Goal: Find specific page/section: Find specific page/section

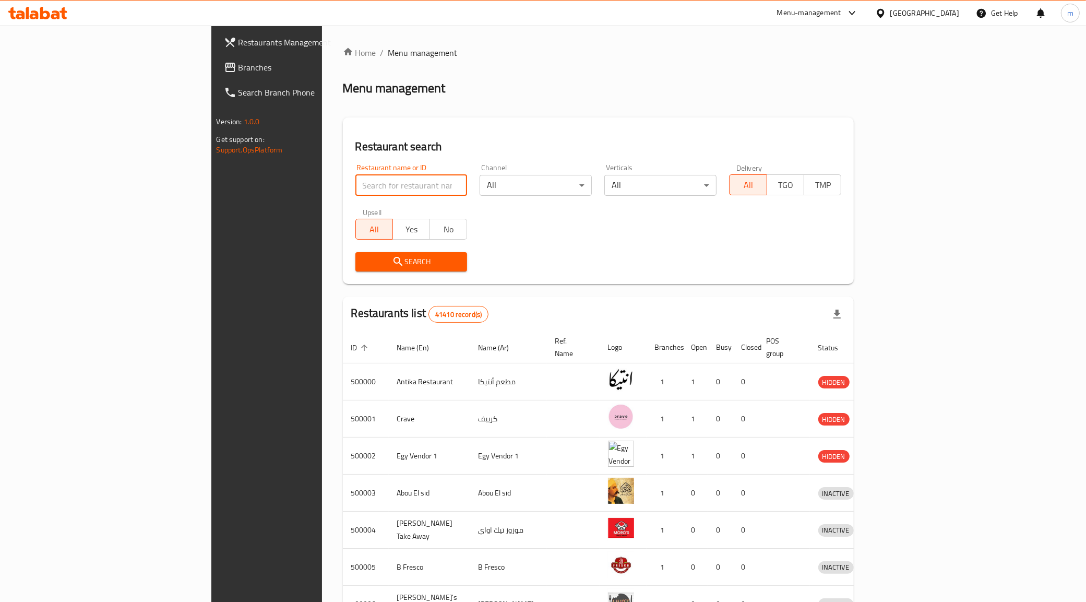
click at [355, 183] on input "search" at bounding box center [411, 185] width 112 height 21
type input "51537"
click button "Search" at bounding box center [411, 261] width 112 height 19
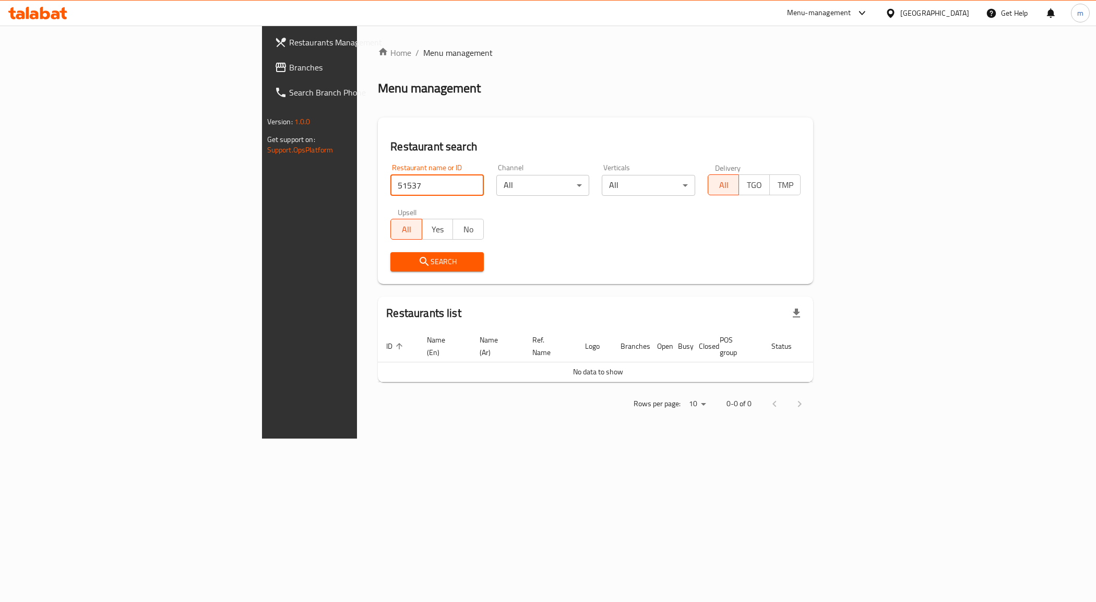
click at [390, 179] on input "51537" at bounding box center [436, 185] width 93 height 21
click at [390, 179] on input "search" at bounding box center [436, 185] width 93 height 21
type input "779834"
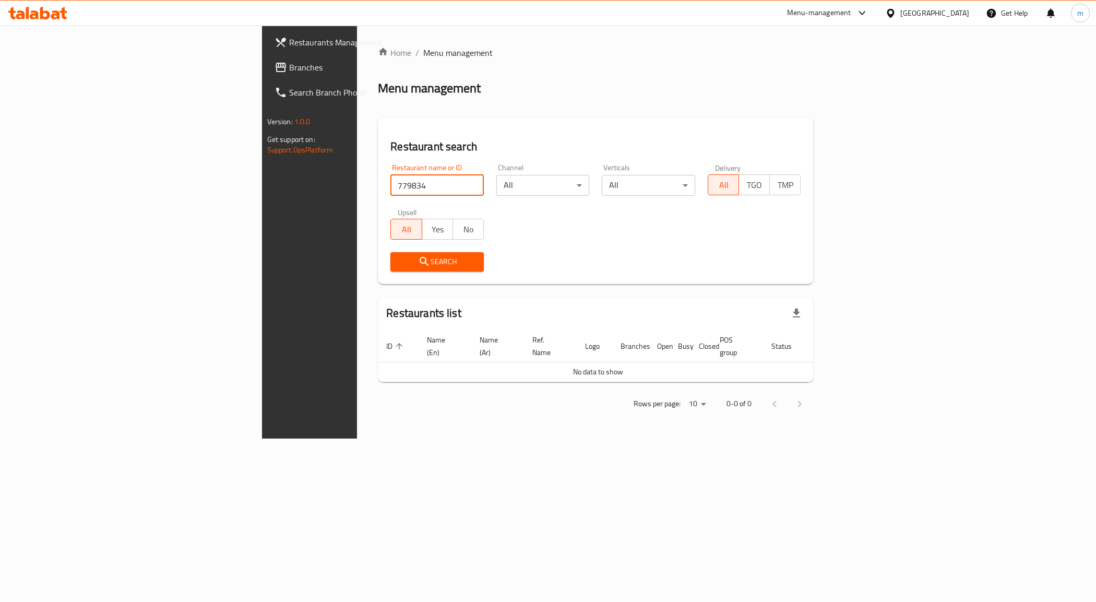
click button "Search" at bounding box center [436, 261] width 93 height 19
click at [289, 64] on span "Branches" at bounding box center [363, 67] width 148 height 13
